Goal: Task Accomplishment & Management: Manage account settings

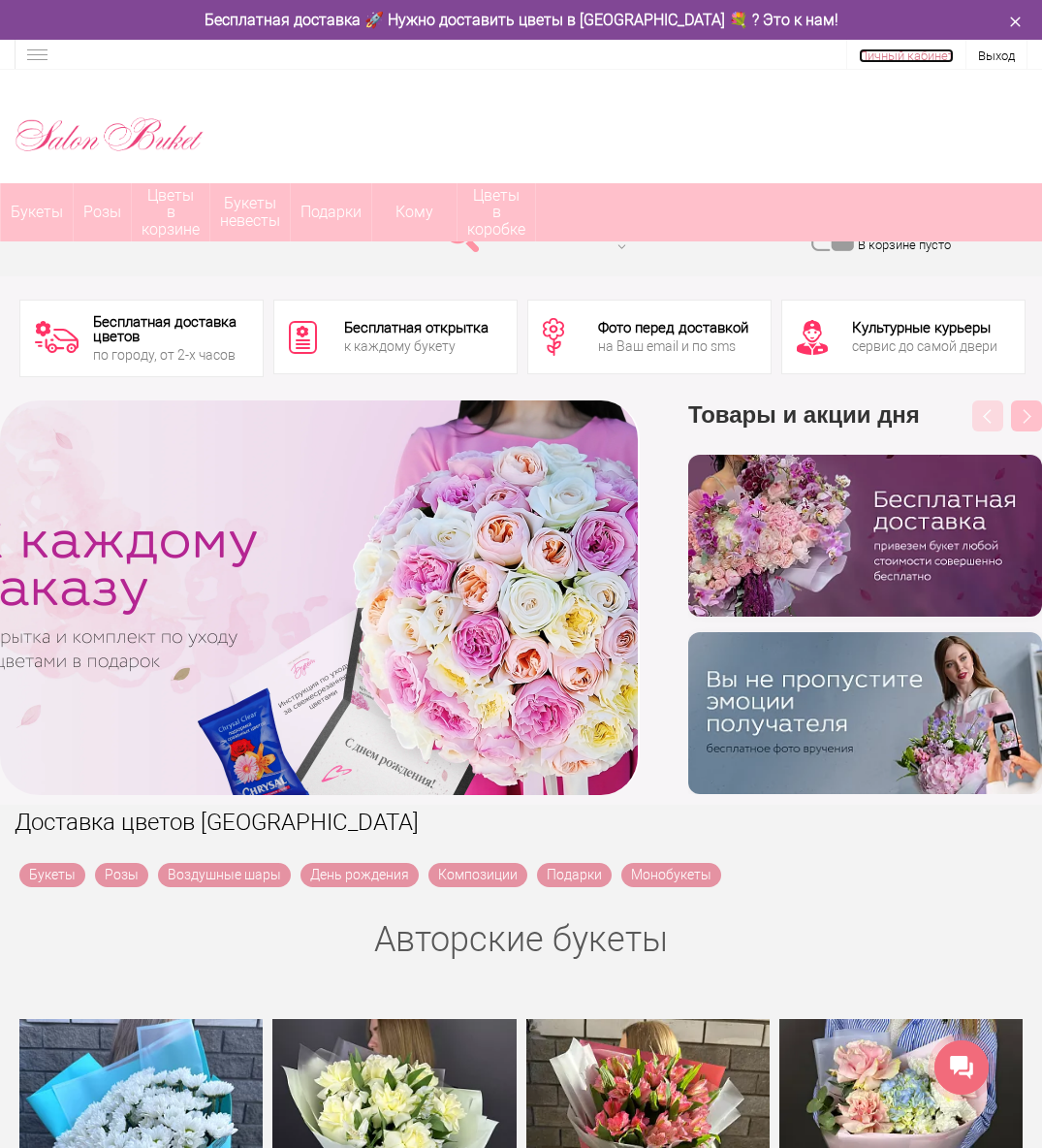
click at [930, 59] on link "Личный кабинет" at bounding box center [906, 55] width 95 height 15
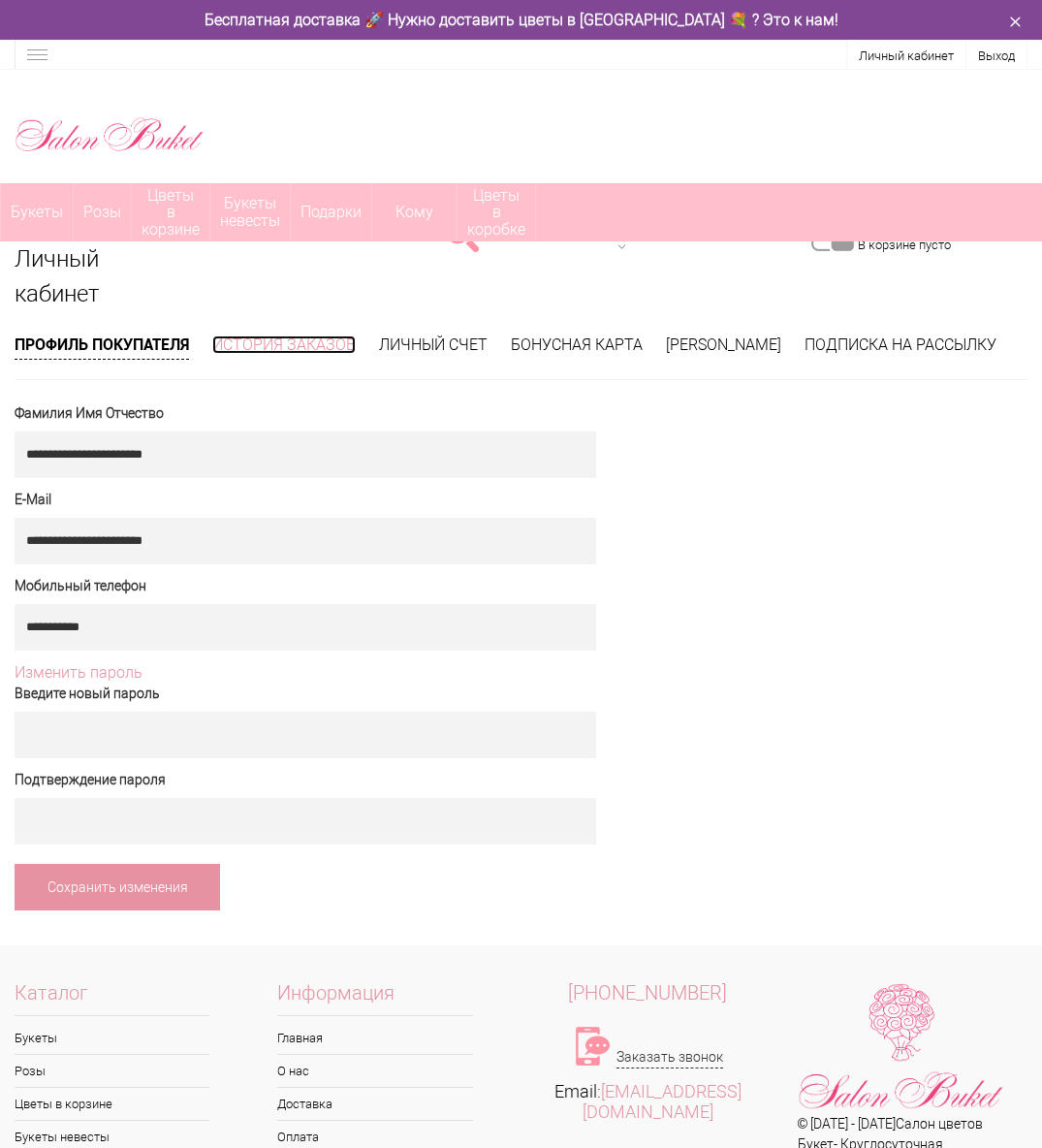
click at [309, 344] on link "История заказов" at bounding box center [283, 344] width 143 height 19
